Goal: Find specific page/section: Find specific page/section

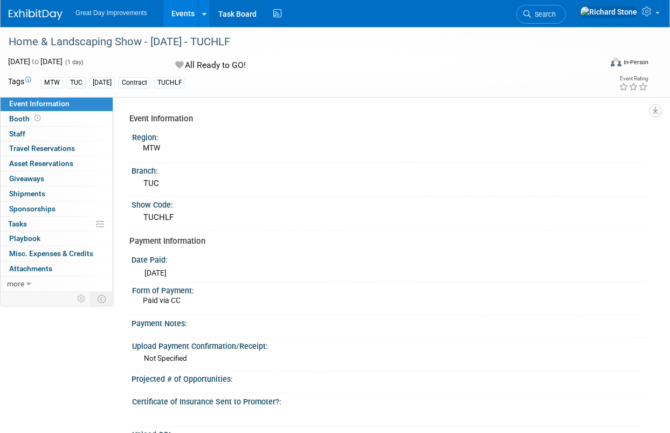
click at [22, 12] on img at bounding box center [36, 14] width 54 height 11
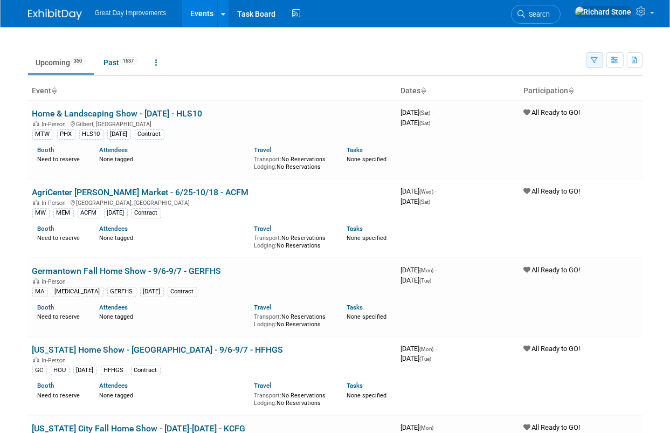
click at [592, 59] on icon "button" at bounding box center [594, 60] width 7 height 7
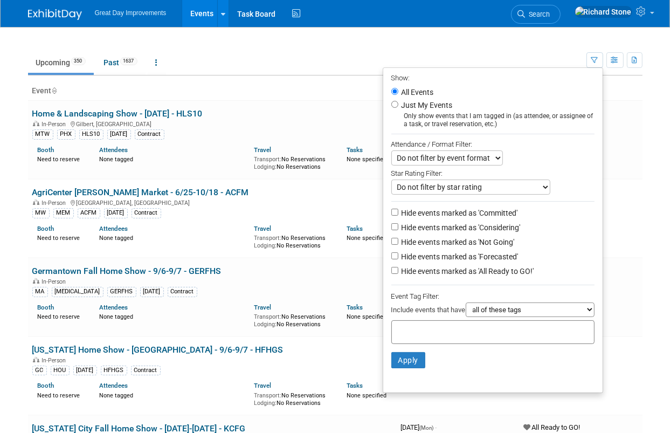
click at [402, 332] on input "text" at bounding box center [439, 330] width 86 height 11
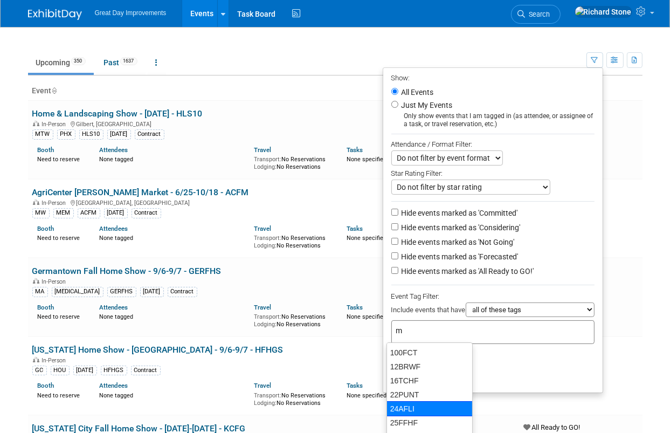
type input "mt"
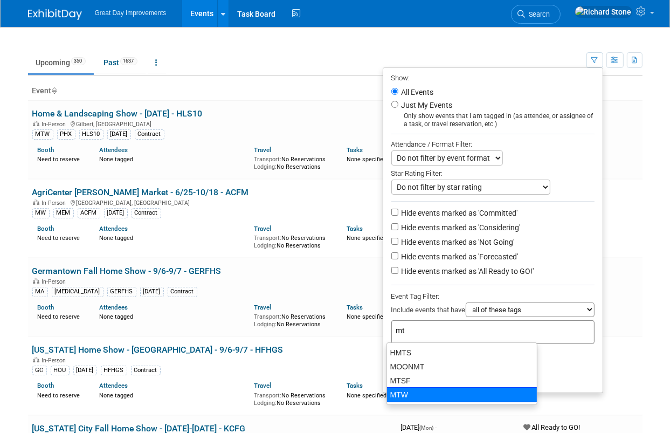
click at [395, 398] on div "MTW" at bounding box center [462, 394] width 151 height 15
type input "MTW"
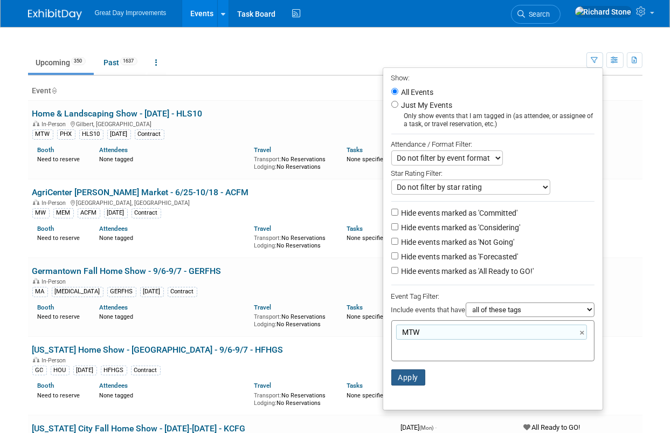
click at [408, 376] on button "Apply" at bounding box center [408, 377] width 35 height 16
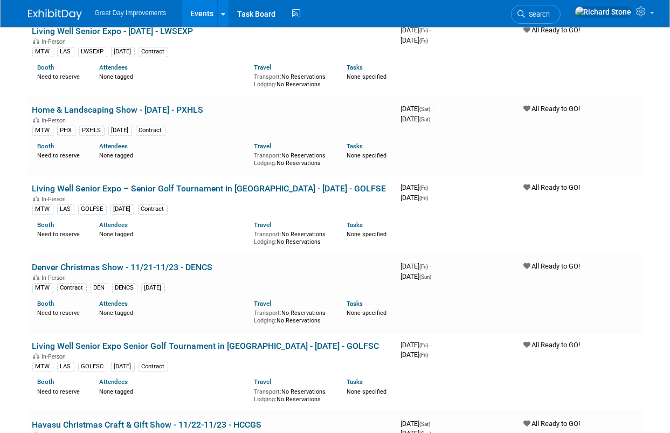
scroll to position [2534, 0]
